Goal: Transaction & Acquisition: Book appointment/travel/reservation

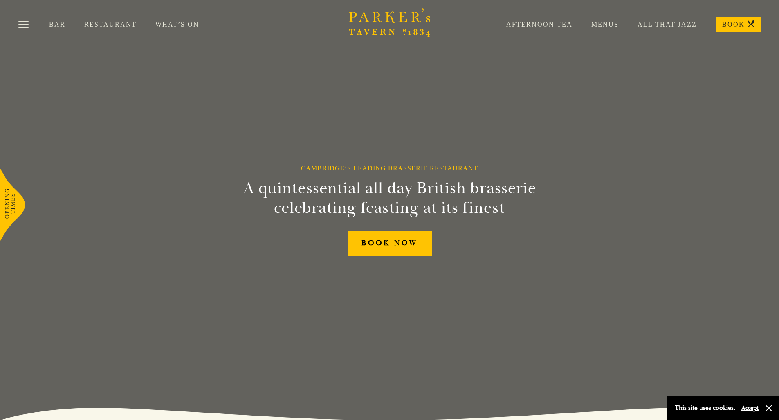
click at [611, 26] on link "Menus" at bounding box center [596, 24] width 46 height 8
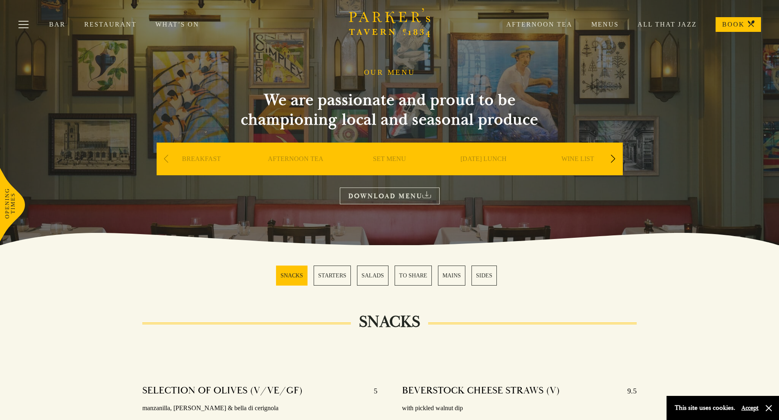
click at [671, 23] on link "All That Jazz" at bounding box center [658, 24] width 78 height 8
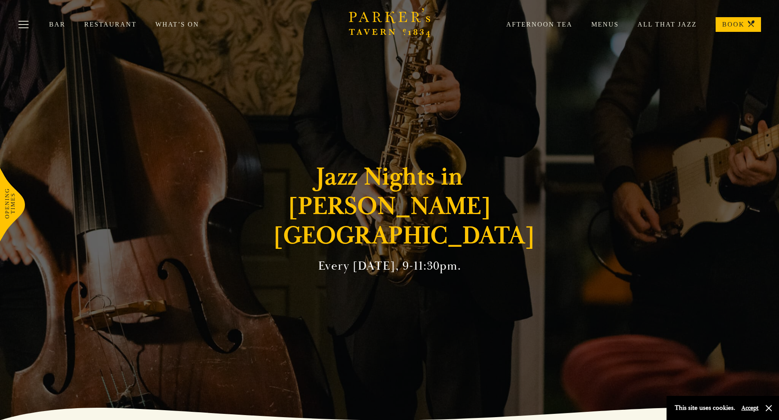
click at [542, 23] on link "Afternoon Tea" at bounding box center [530, 24] width 85 height 8
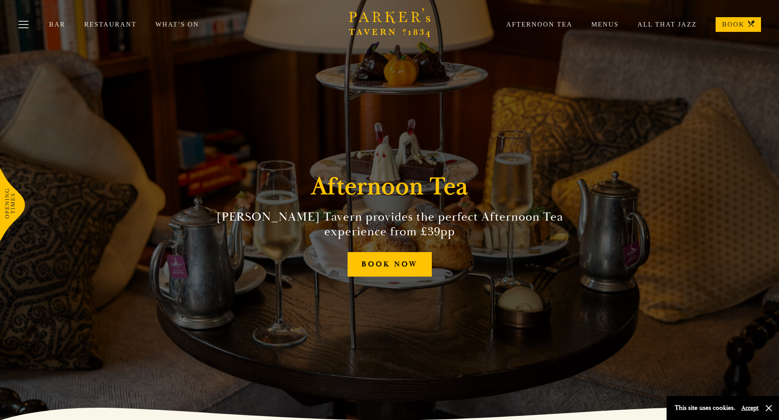
click at [106, 26] on link "Restaurant" at bounding box center [119, 24] width 71 height 8
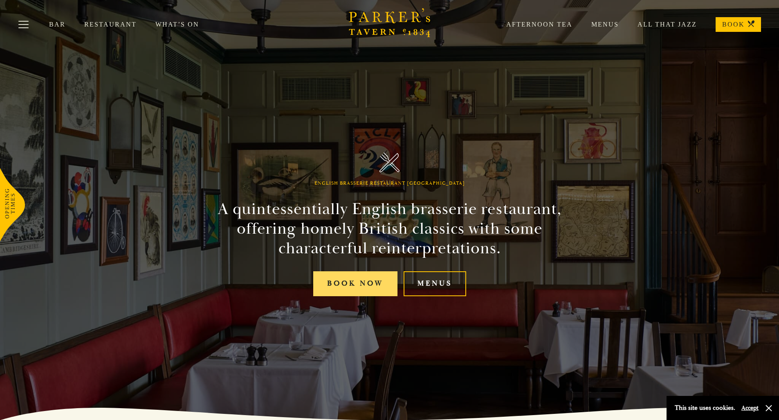
click at [365, 282] on link "Book Now" at bounding box center [355, 284] width 84 height 25
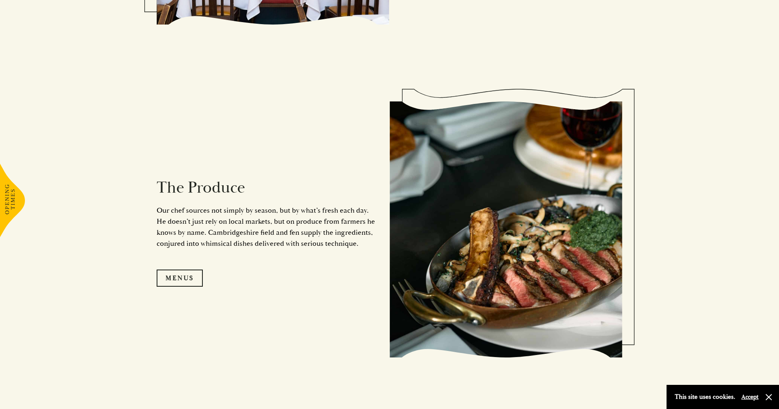
scroll to position [776, 0]
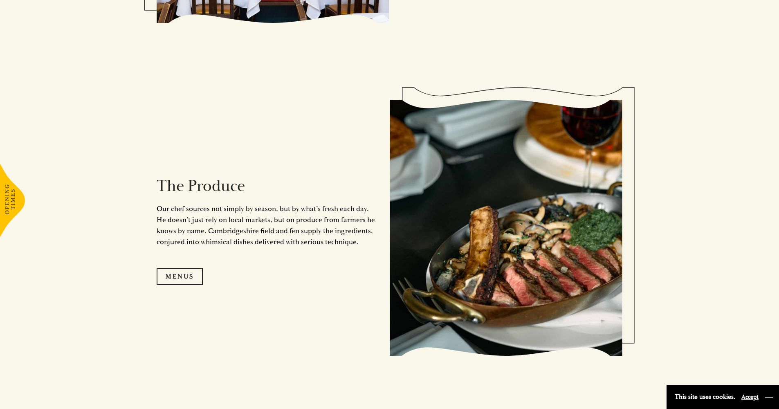
click at [770, 397] on button "button" at bounding box center [769, 397] width 8 height 8
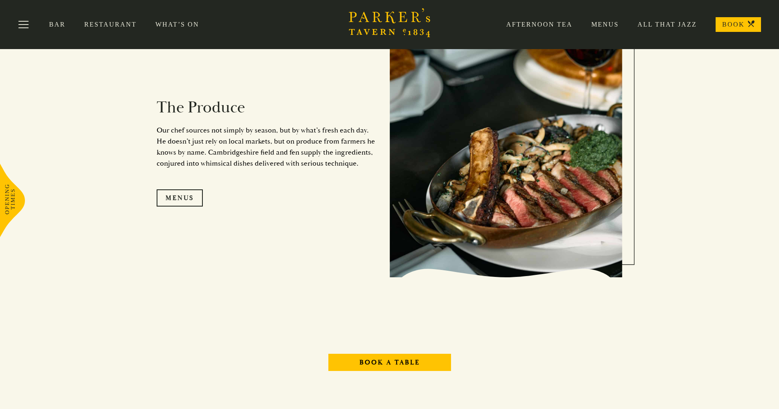
scroll to position [734, 0]
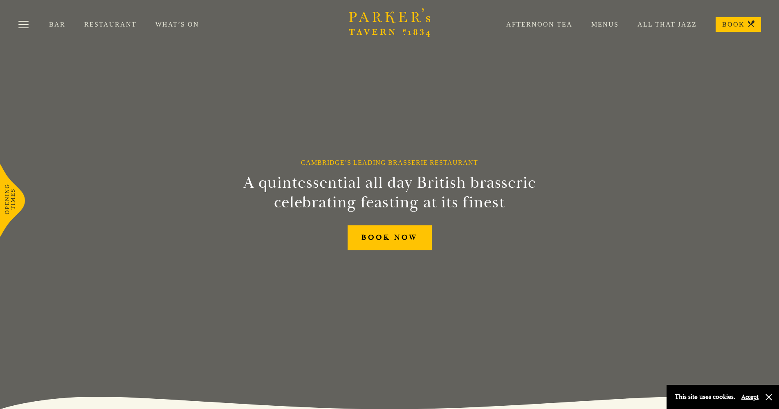
click at [600, 24] on link "Menus" at bounding box center [596, 24] width 46 height 8
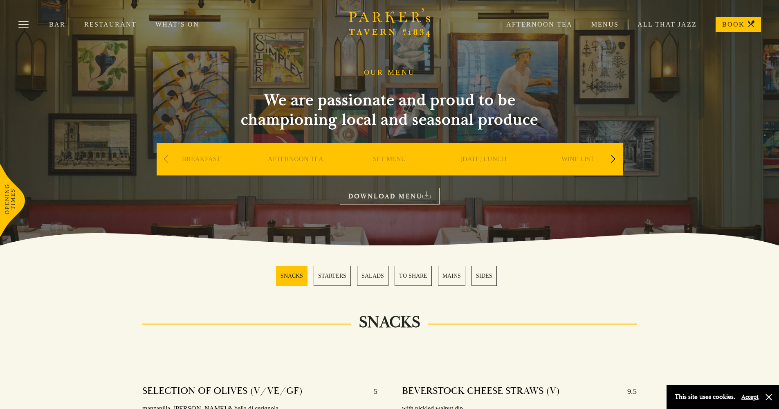
click at [203, 160] on link "BREAKFAST" at bounding box center [201, 171] width 39 height 33
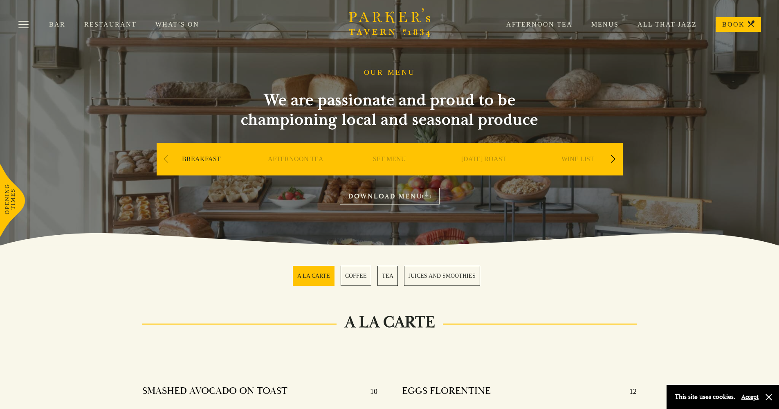
click at [293, 157] on link "AFTERNOON TEA" at bounding box center [296, 171] width 56 height 33
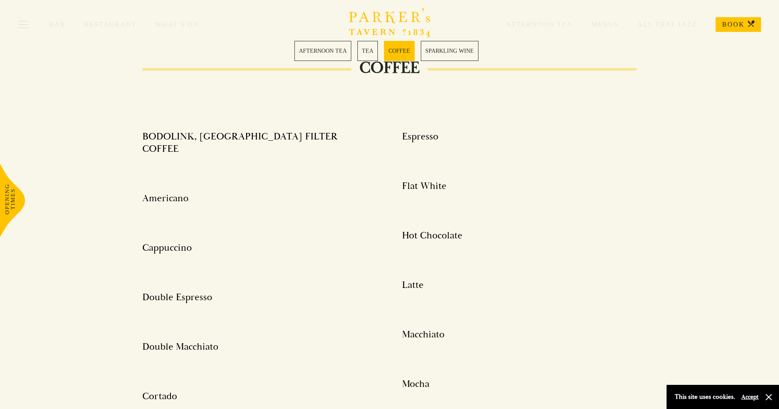
scroll to position [971, 0]
